Goal: Information Seeking & Learning: Compare options

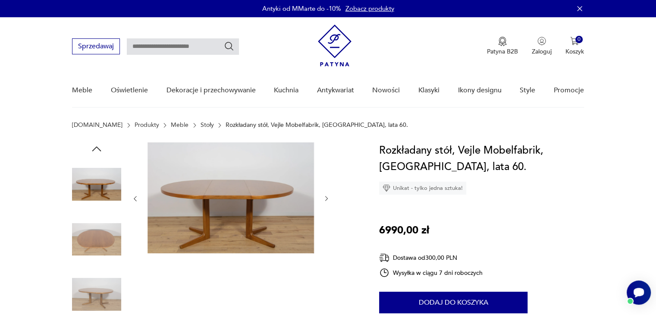
scroll to position [58, 0]
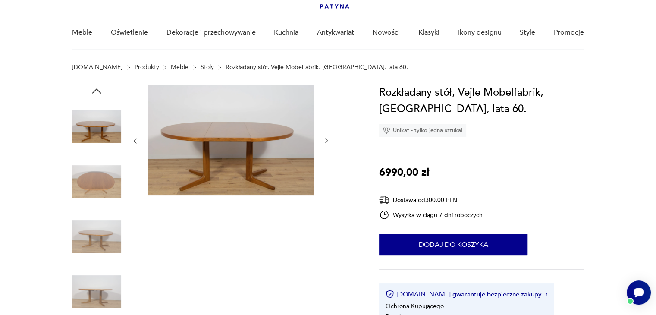
click at [104, 230] on img at bounding box center [96, 236] width 49 height 49
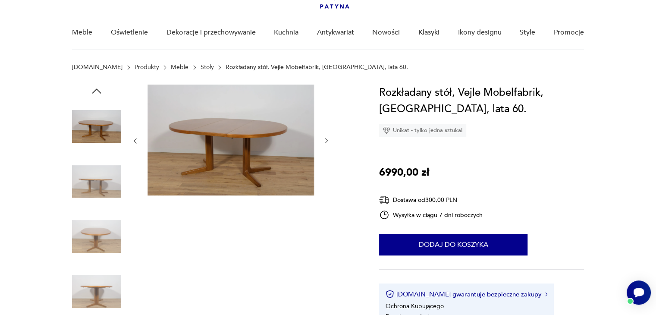
click at [95, 265] on div at bounding box center [96, 210] width 49 height 216
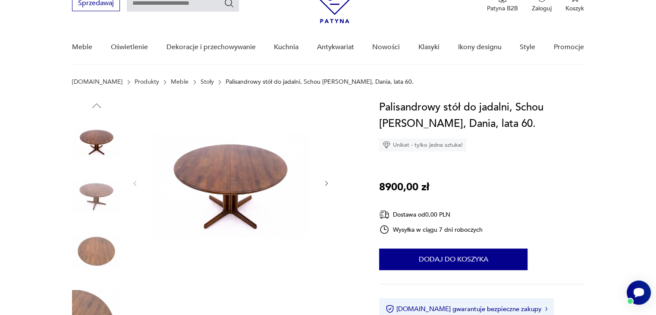
scroll to position [44, 0]
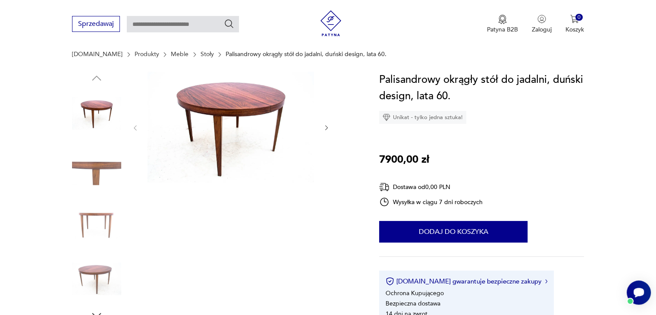
scroll to position [78, 0]
